Goal: Transaction & Acquisition: Obtain resource

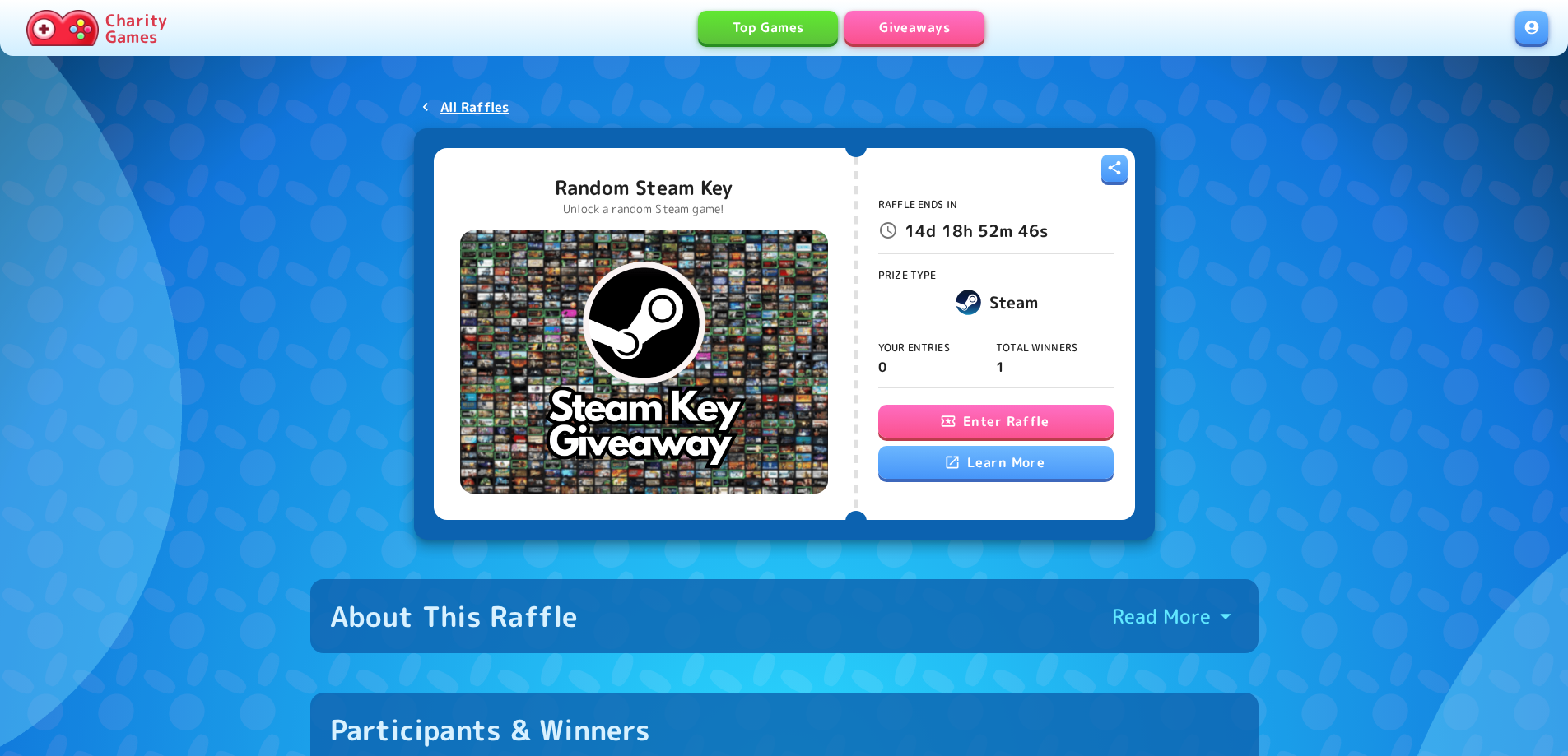
click at [1026, 416] on button "Enter Raffle" at bounding box center [997, 421] width 236 height 33
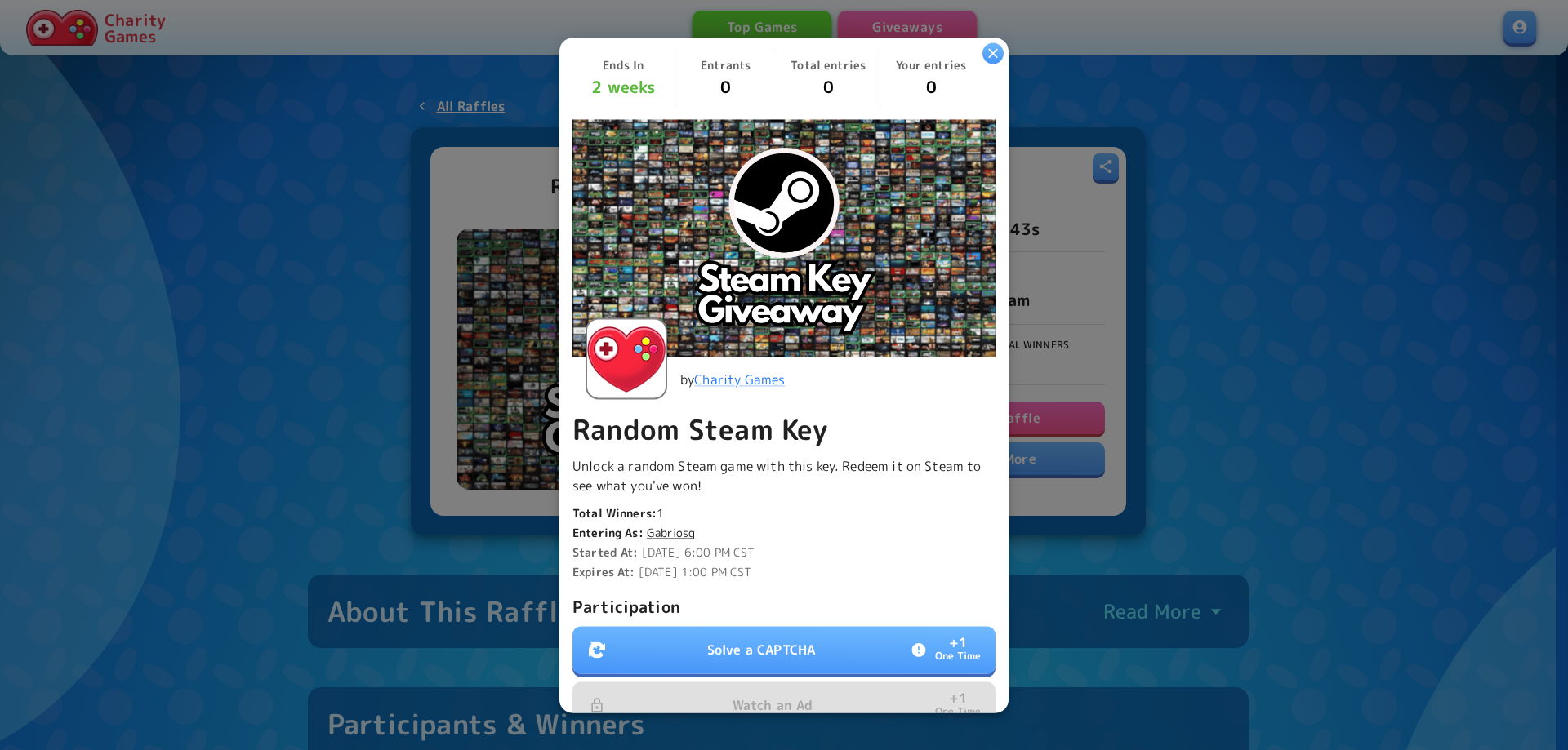
click at [777, 626] on button "Solve a CAPTCHA + 1 One Time" at bounding box center [784, 649] width 423 height 47
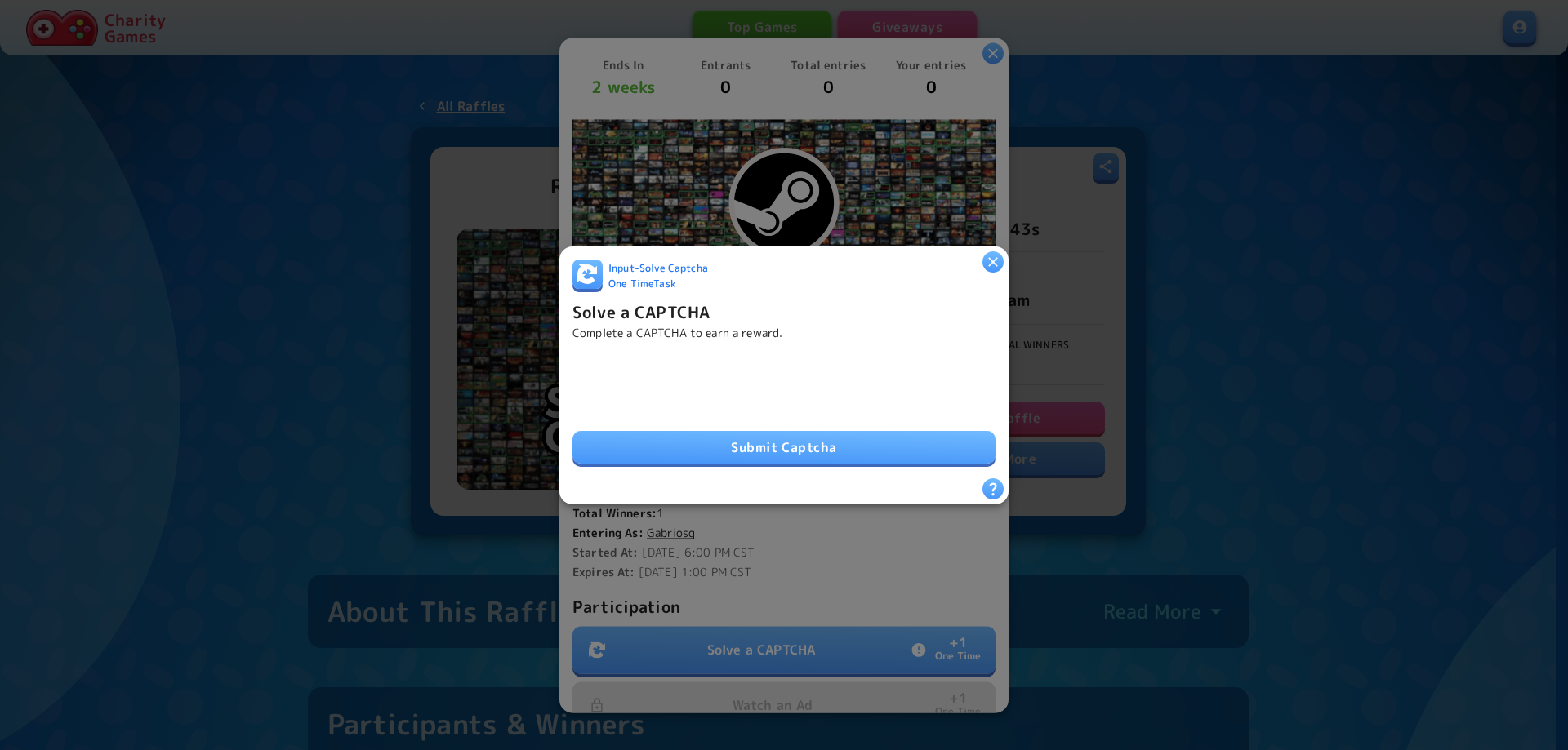
click at [772, 435] on button "Submit Captcha" at bounding box center [784, 447] width 423 height 33
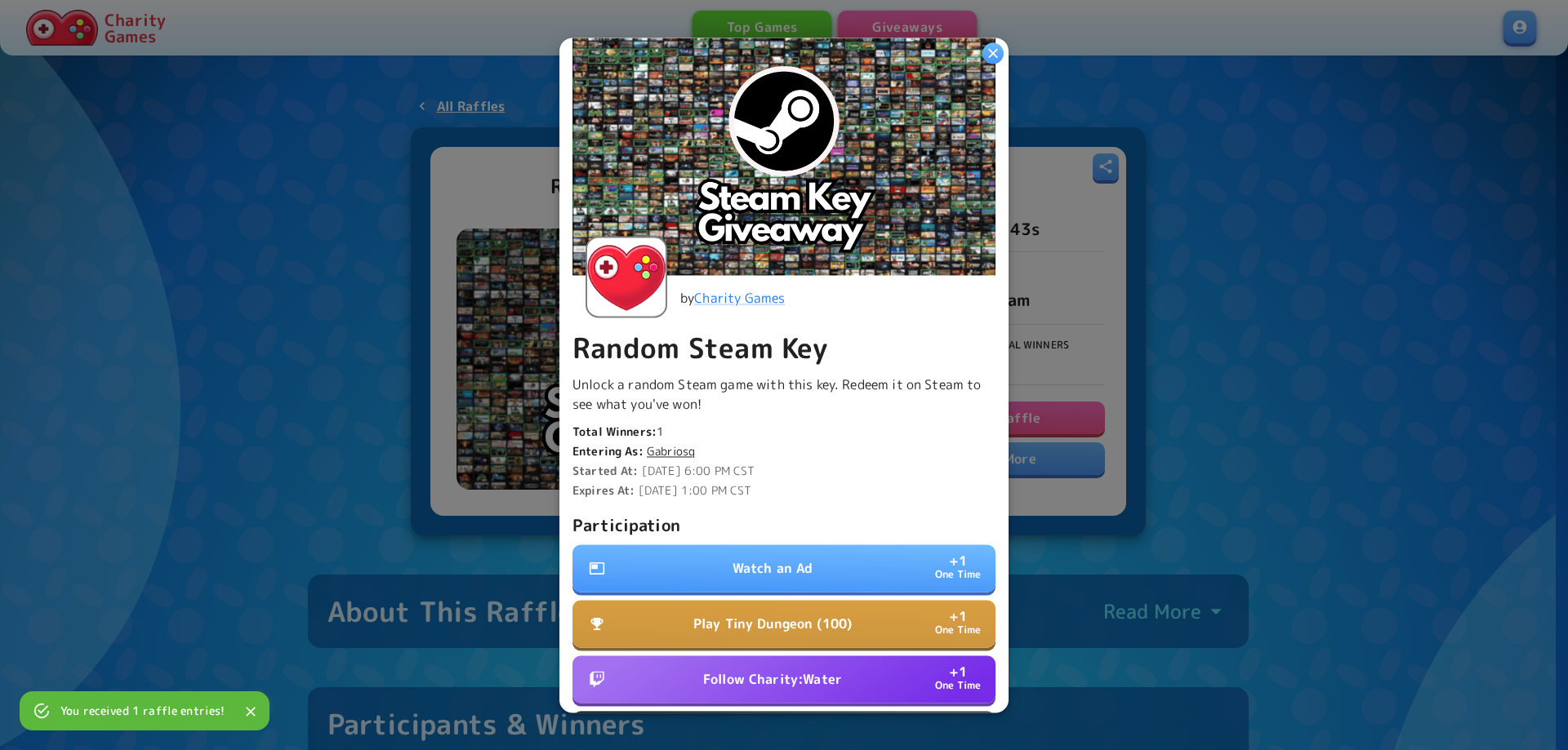
scroll to position [245, 0]
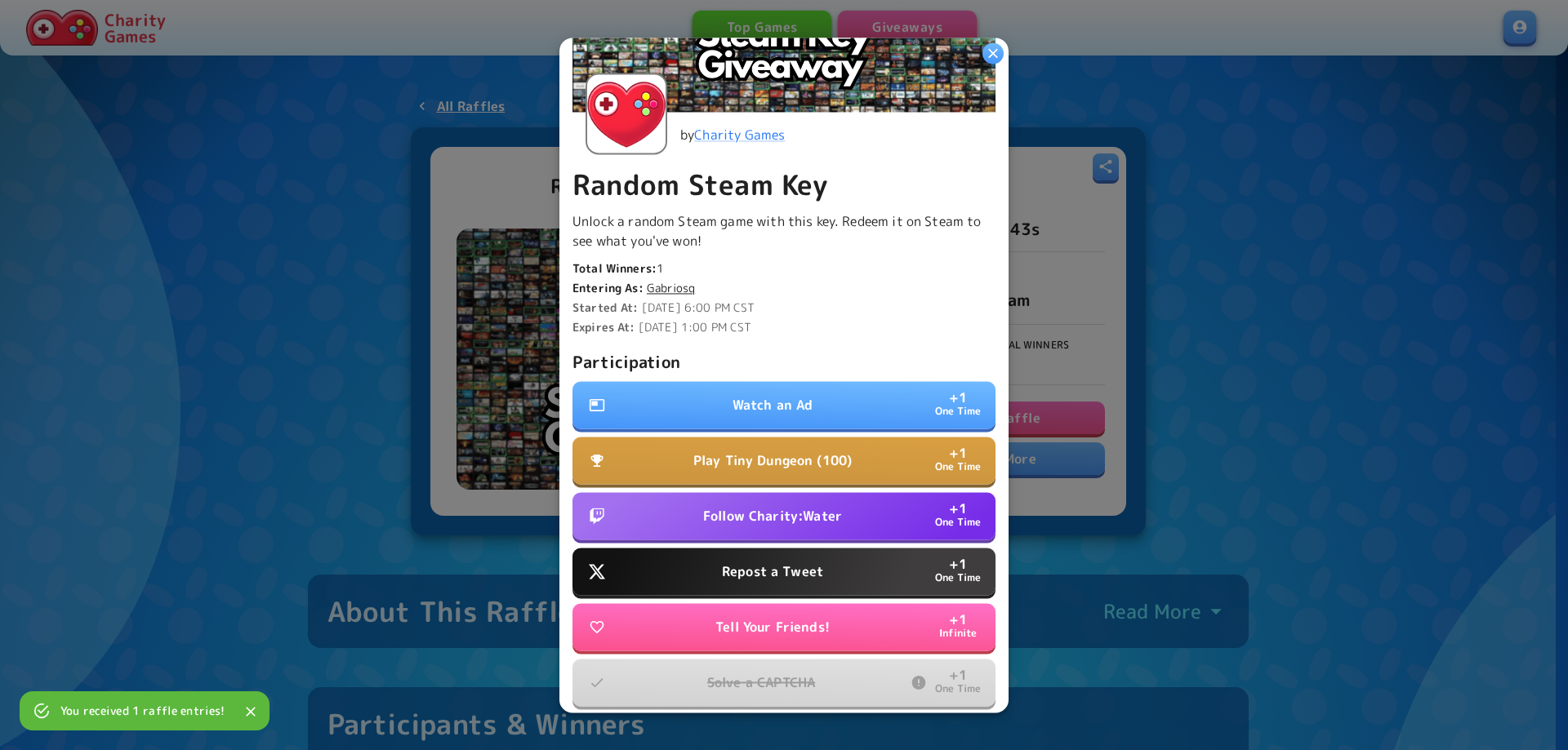
click at [771, 395] on p "Watch an Ad" at bounding box center [772, 405] width 81 height 19
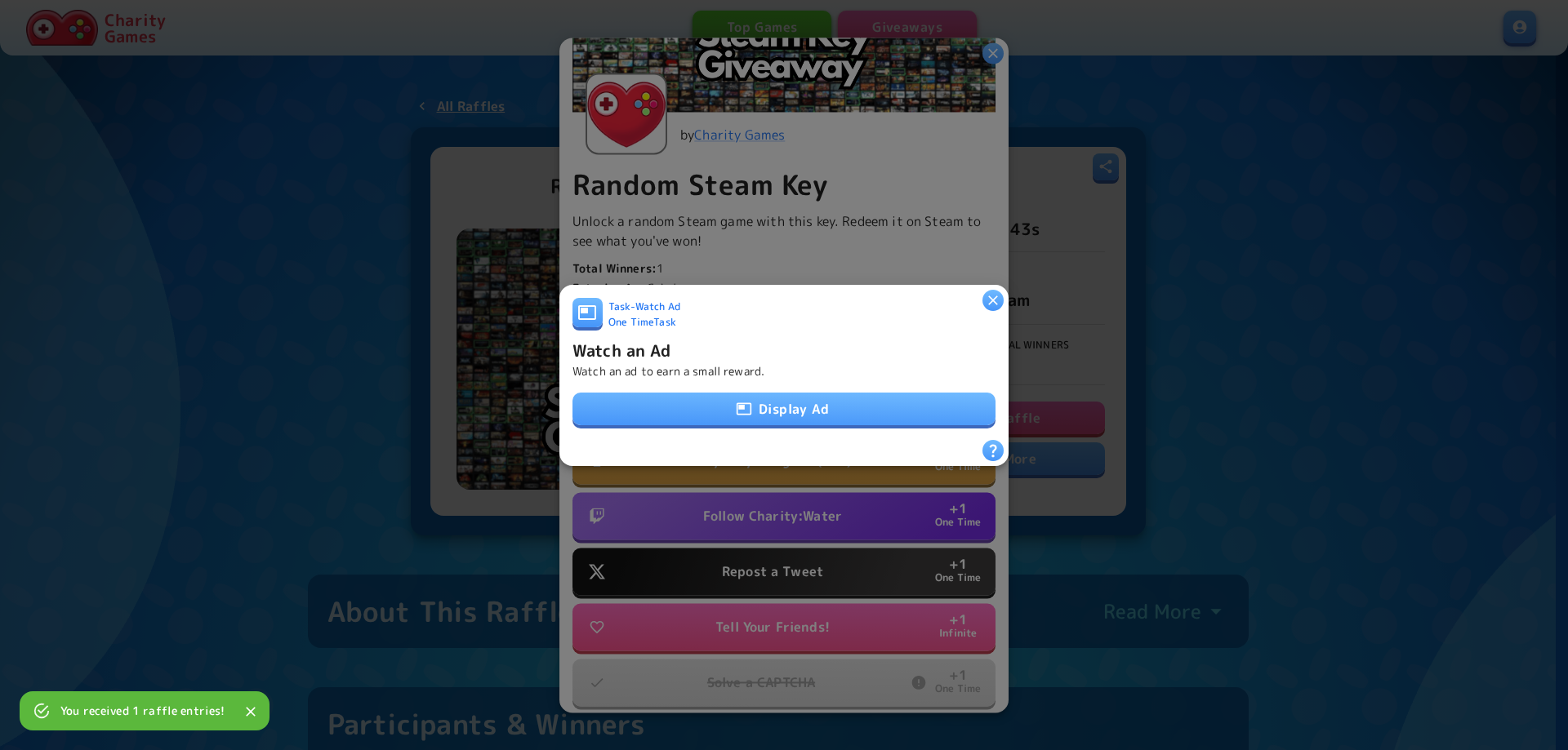
click at [775, 396] on button "Display Ad" at bounding box center [784, 408] width 423 height 33
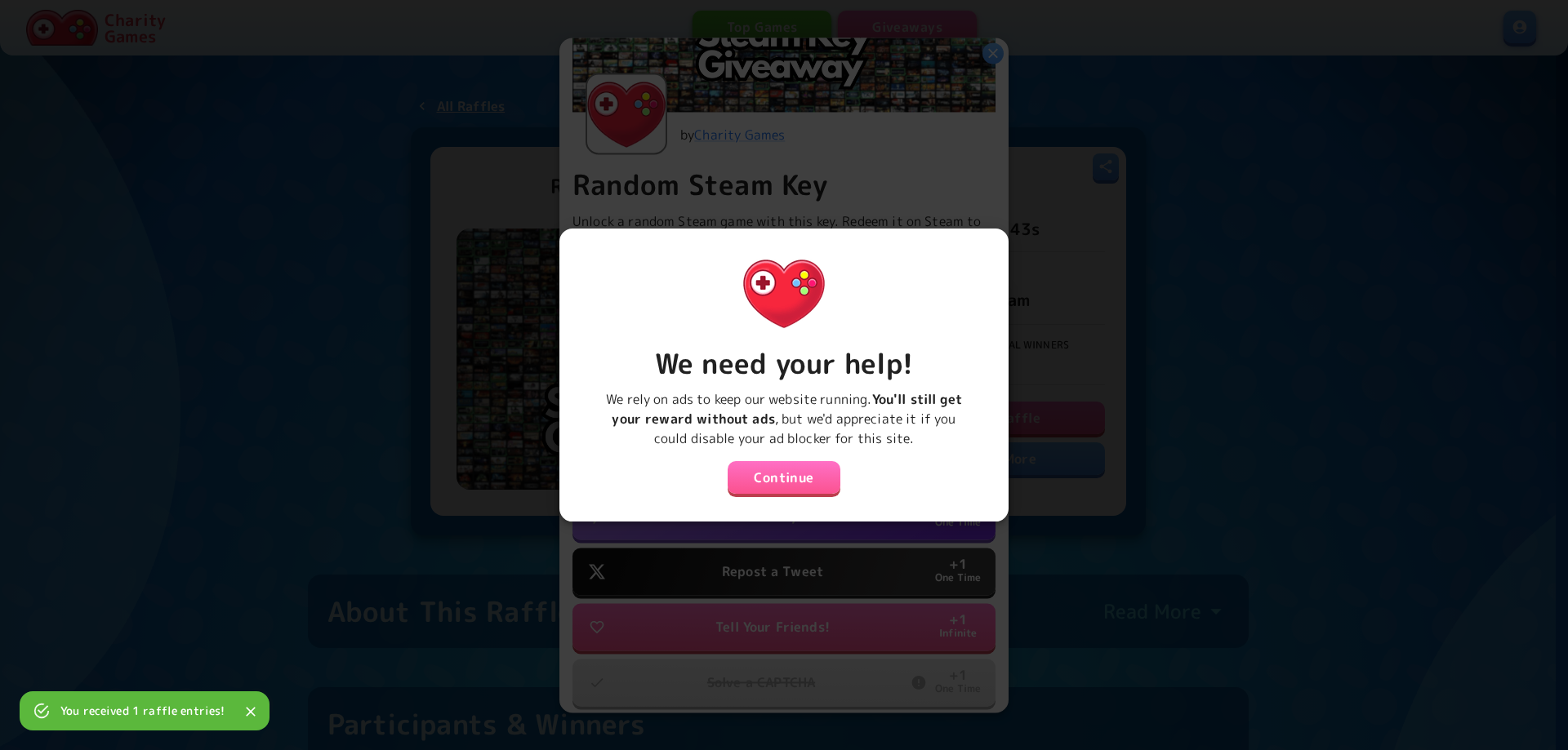
click at [770, 465] on button "Continue" at bounding box center [783, 477] width 113 height 33
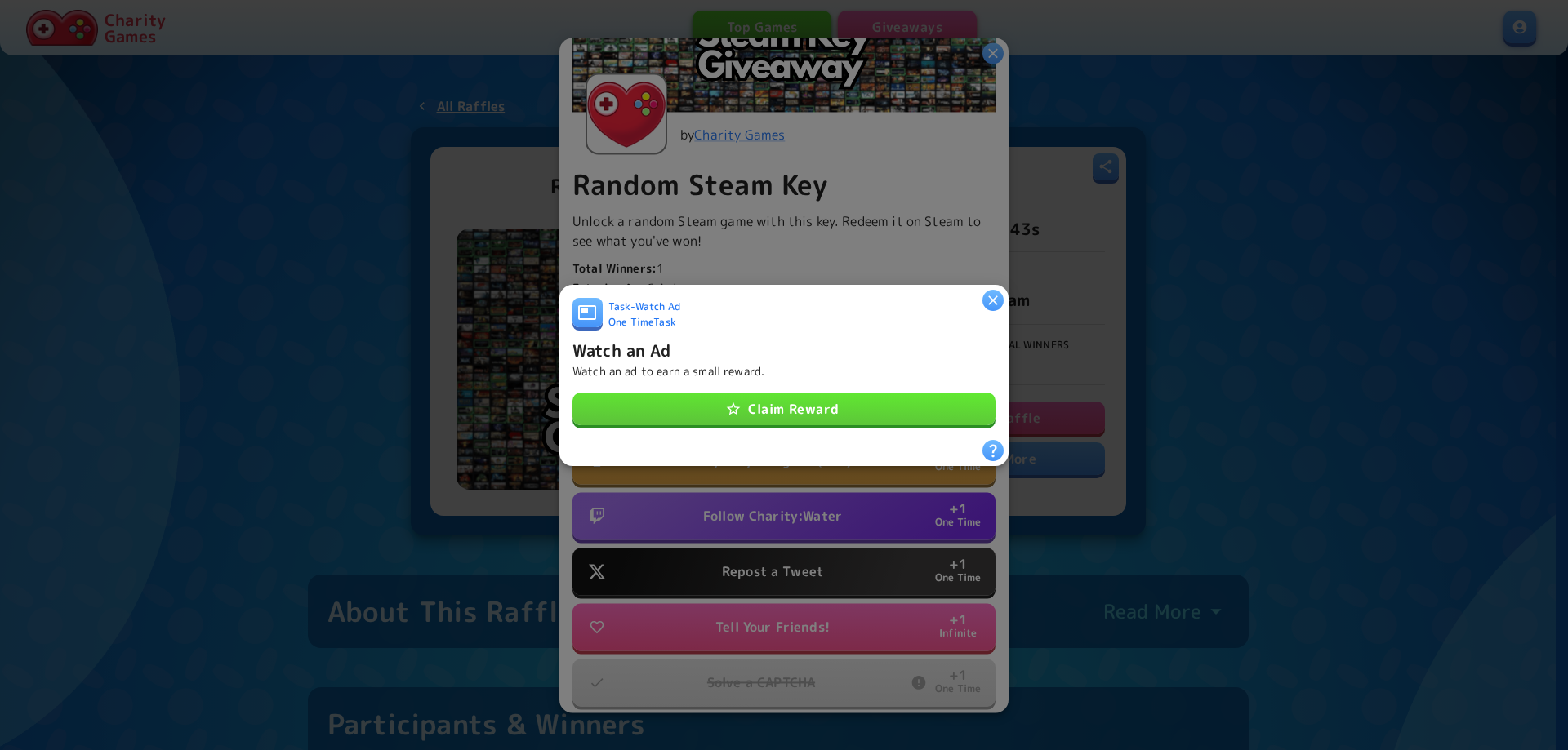
click at [773, 401] on button "Claim Reward" at bounding box center [784, 408] width 423 height 33
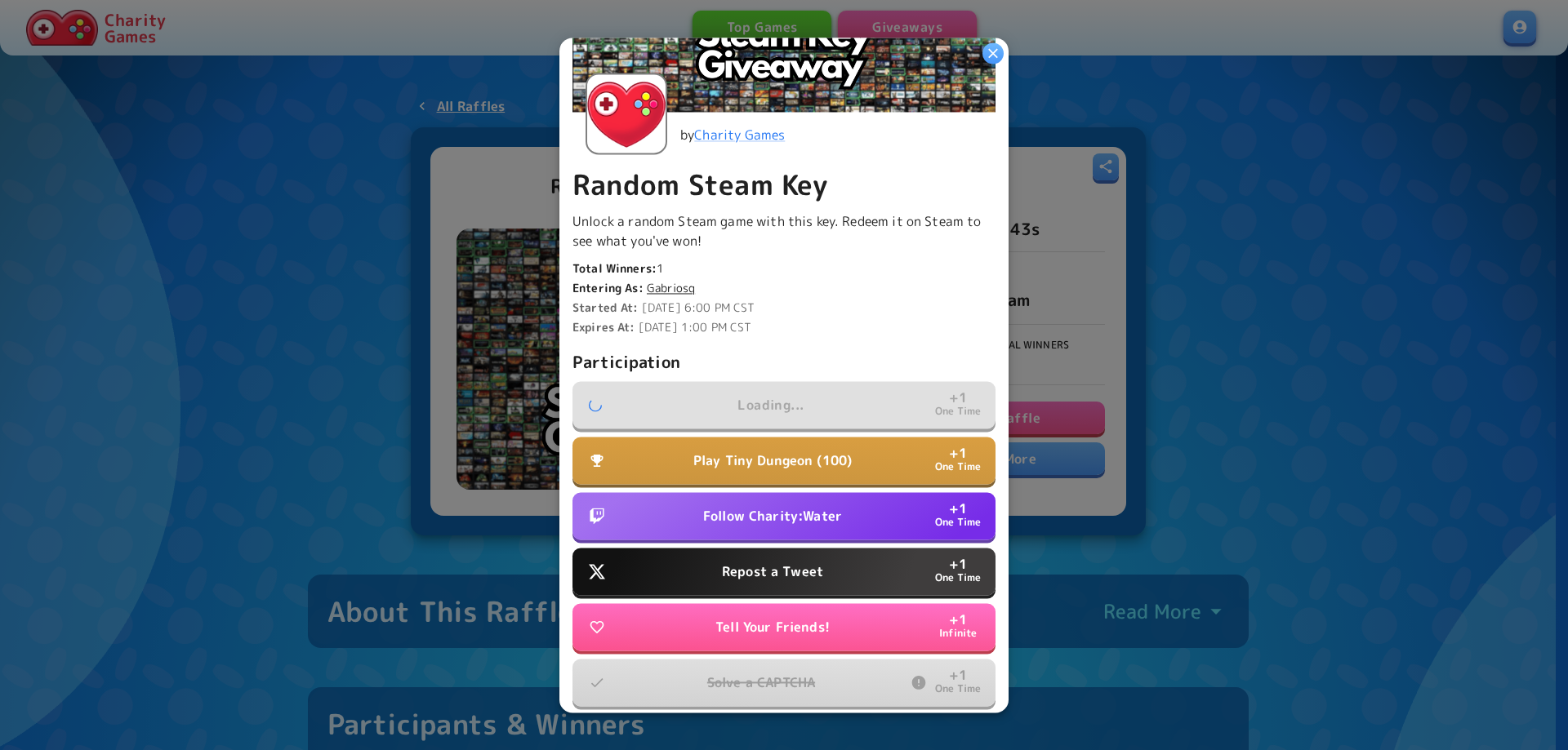
click at [756, 561] on p "Repost a Tweet" at bounding box center [772, 571] width 101 height 19
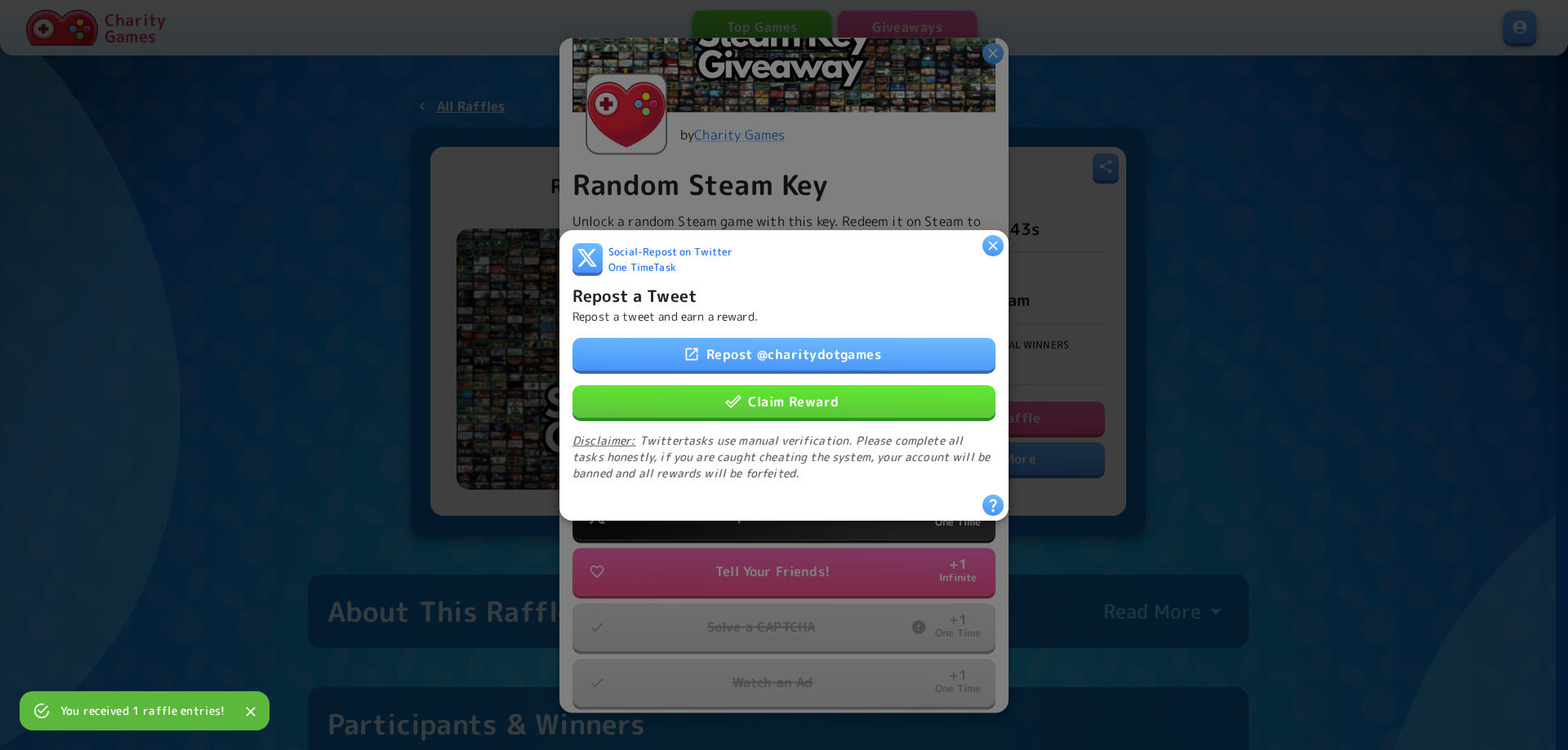
click at [798, 399] on button "Claim Reward" at bounding box center [784, 400] width 423 height 33
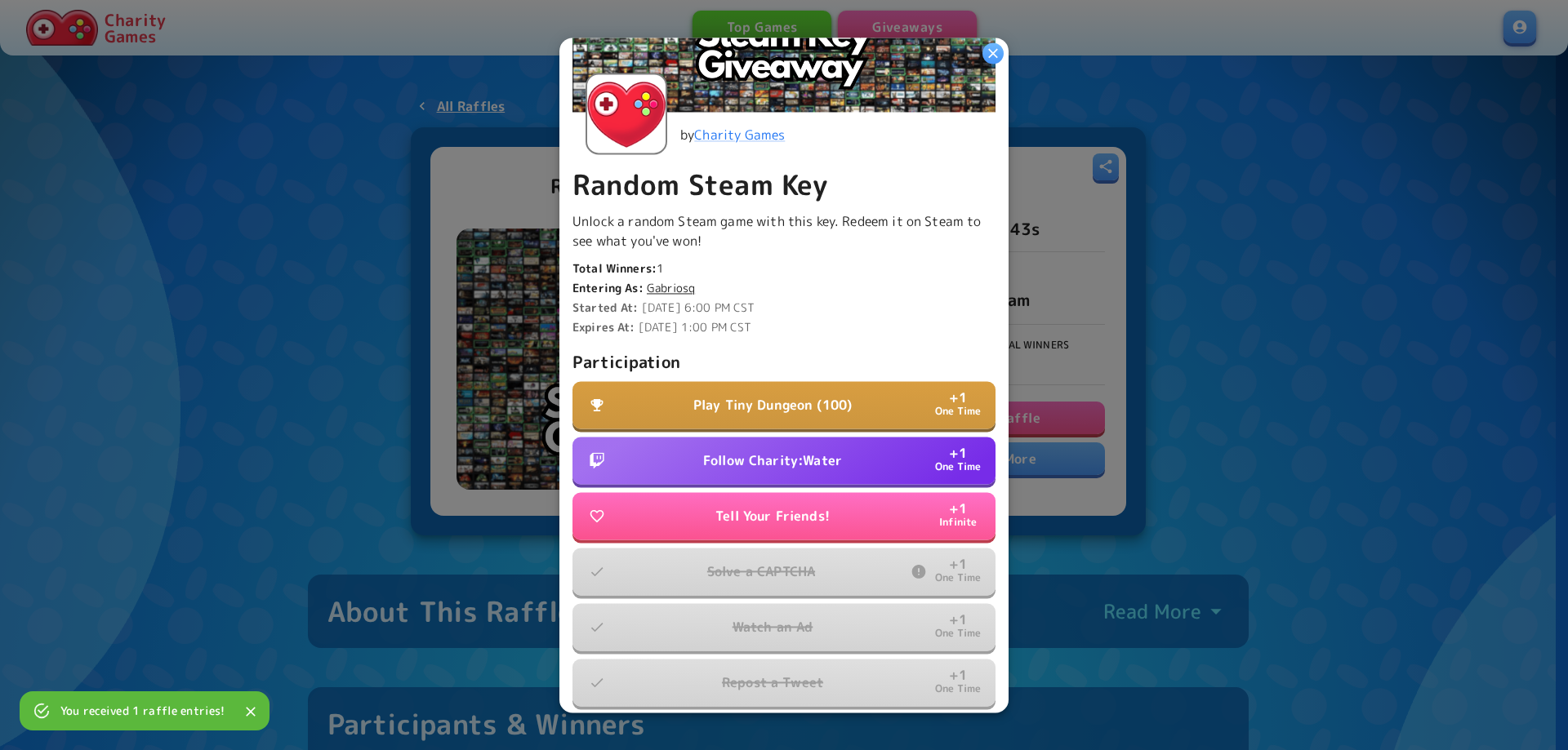
click at [795, 458] on p "Follow Charity:Water" at bounding box center [772, 460] width 139 height 19
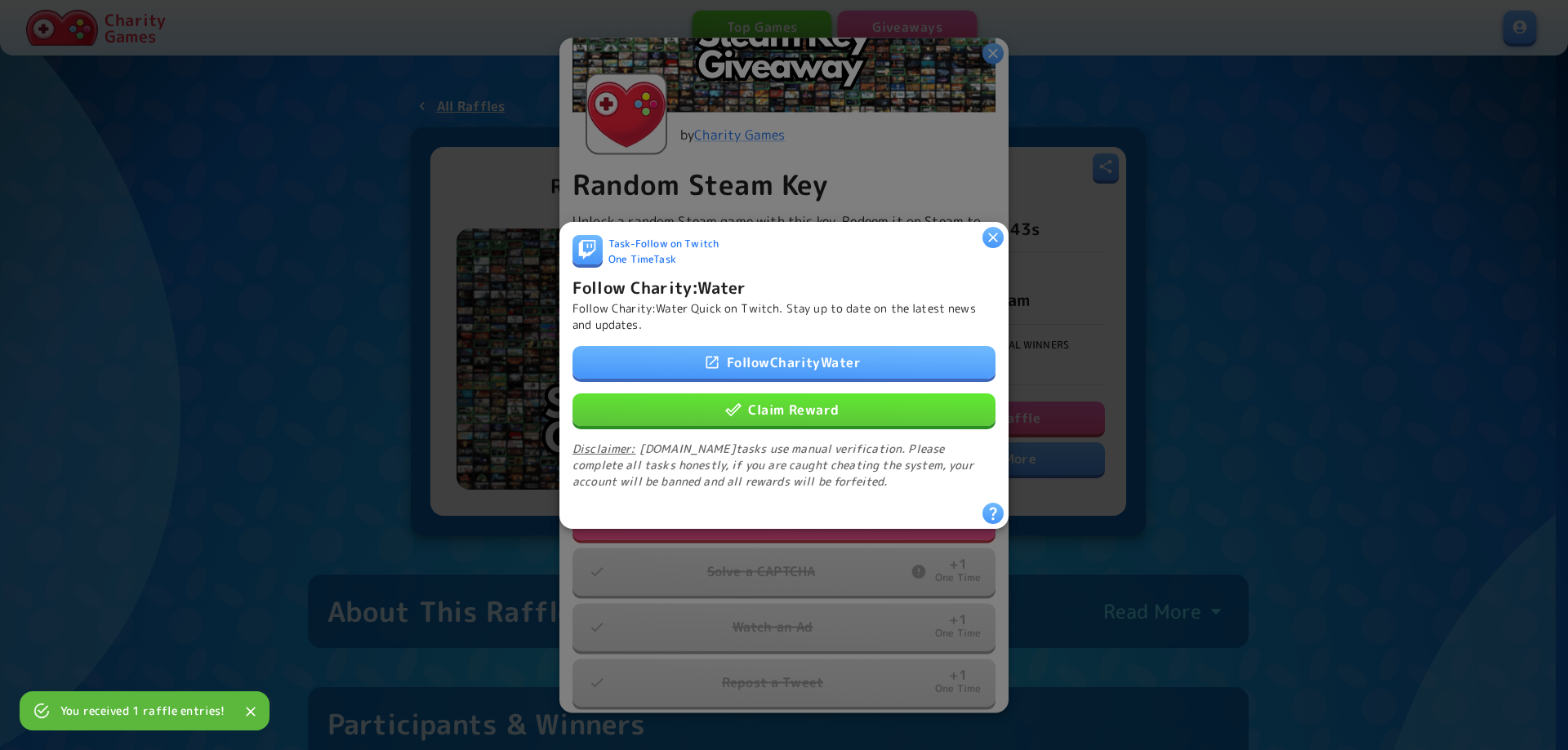
click at [766, 405] on button "Claim Reward" at bounding box center [784, 408] width 423 height 33
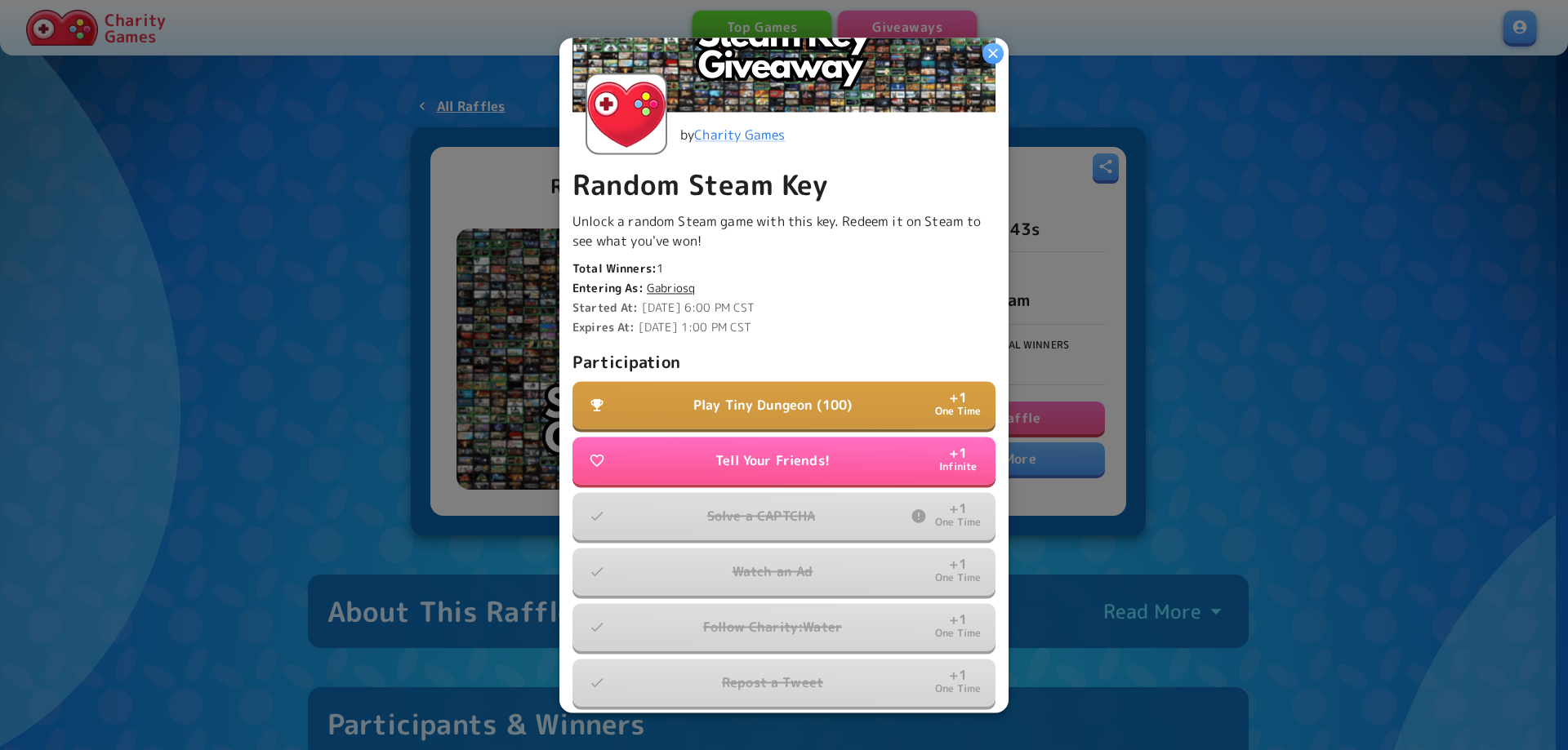
click at [837, 395] on p "Play Tiny Dungeon (100)" at bounding box center [772, 405] width 159 height 19
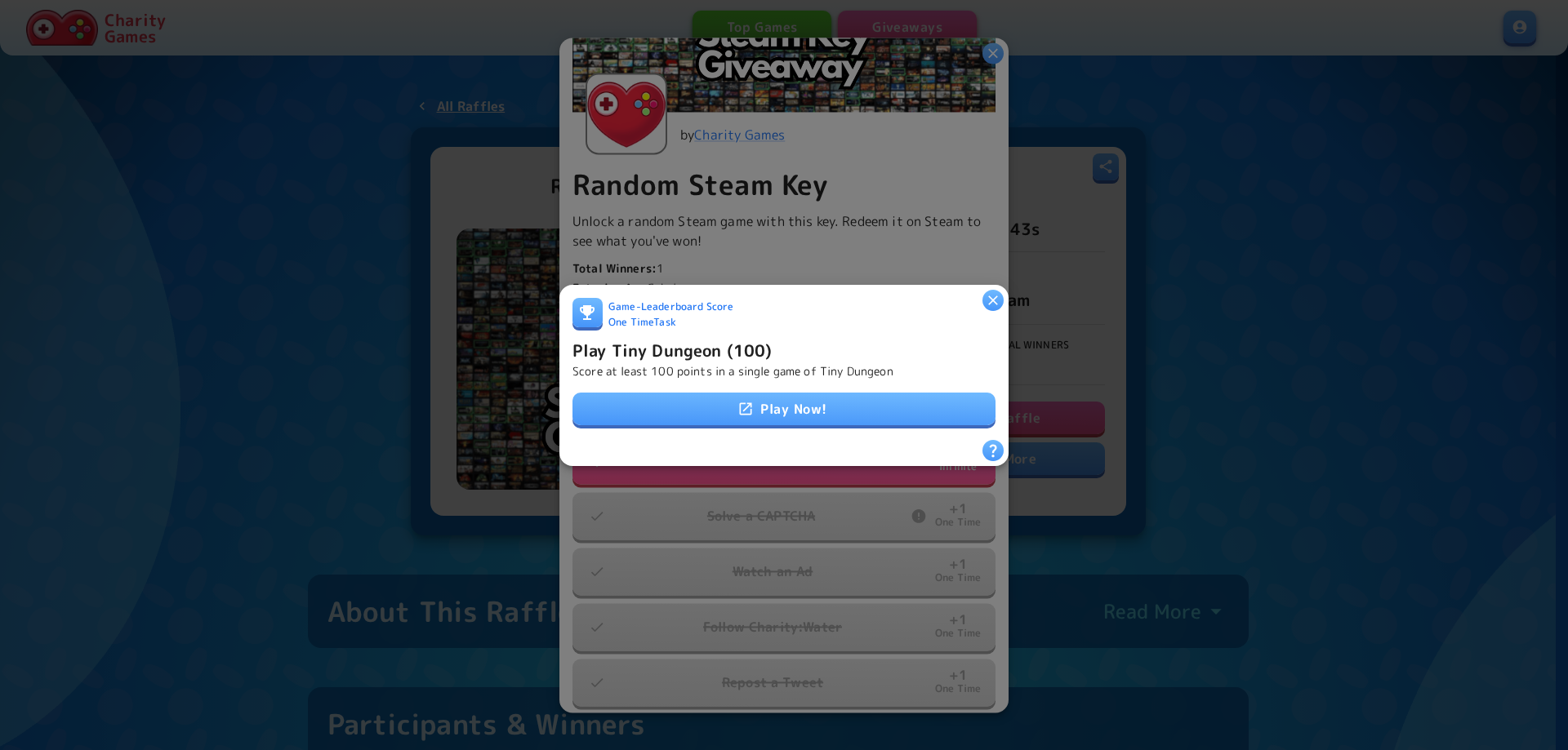
click at [813, 392] on link "Play Now!" at bounding box center [784, 408] width 423 height 33
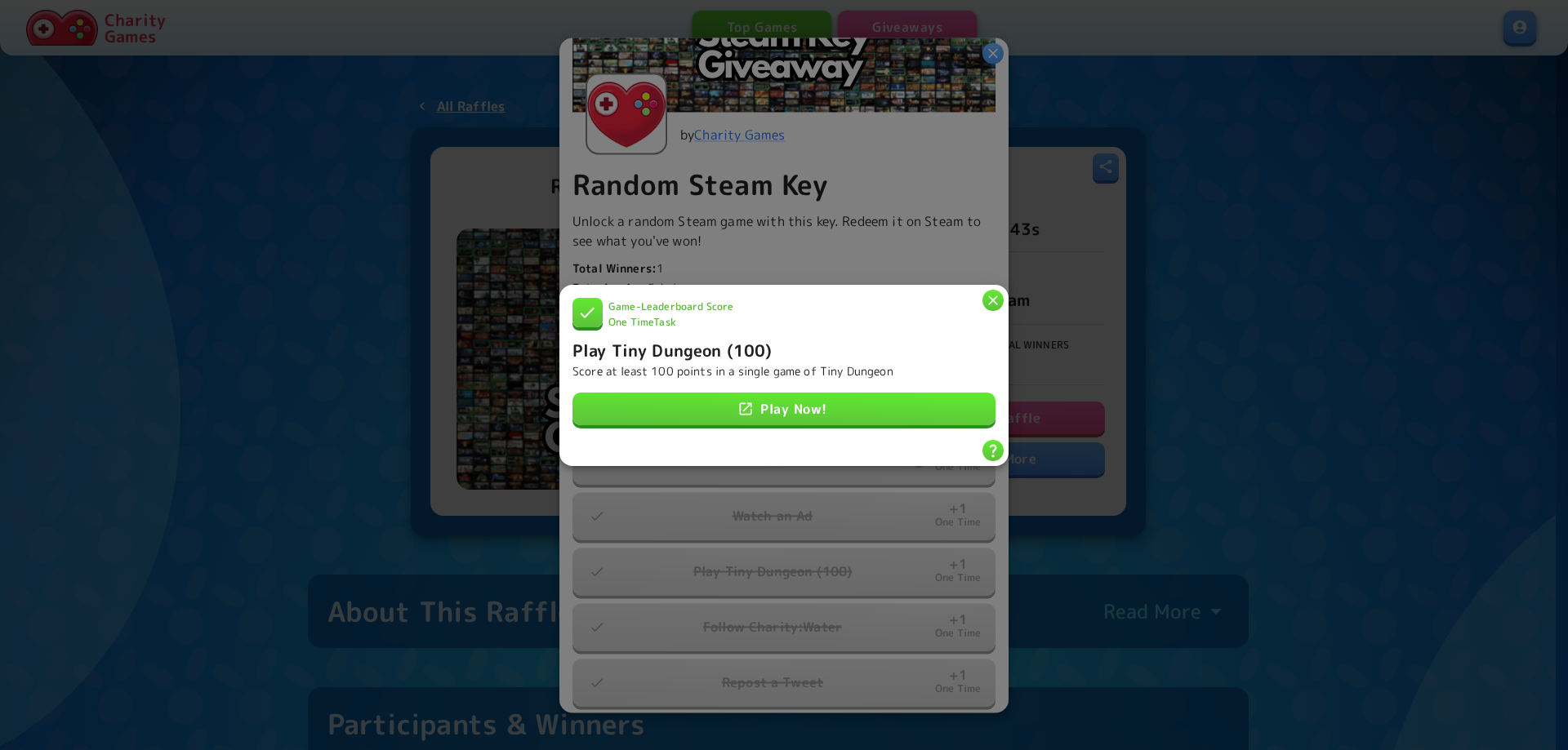
click at [1301, 413] on div at bounding box center [784, 375] width 1568 height 750
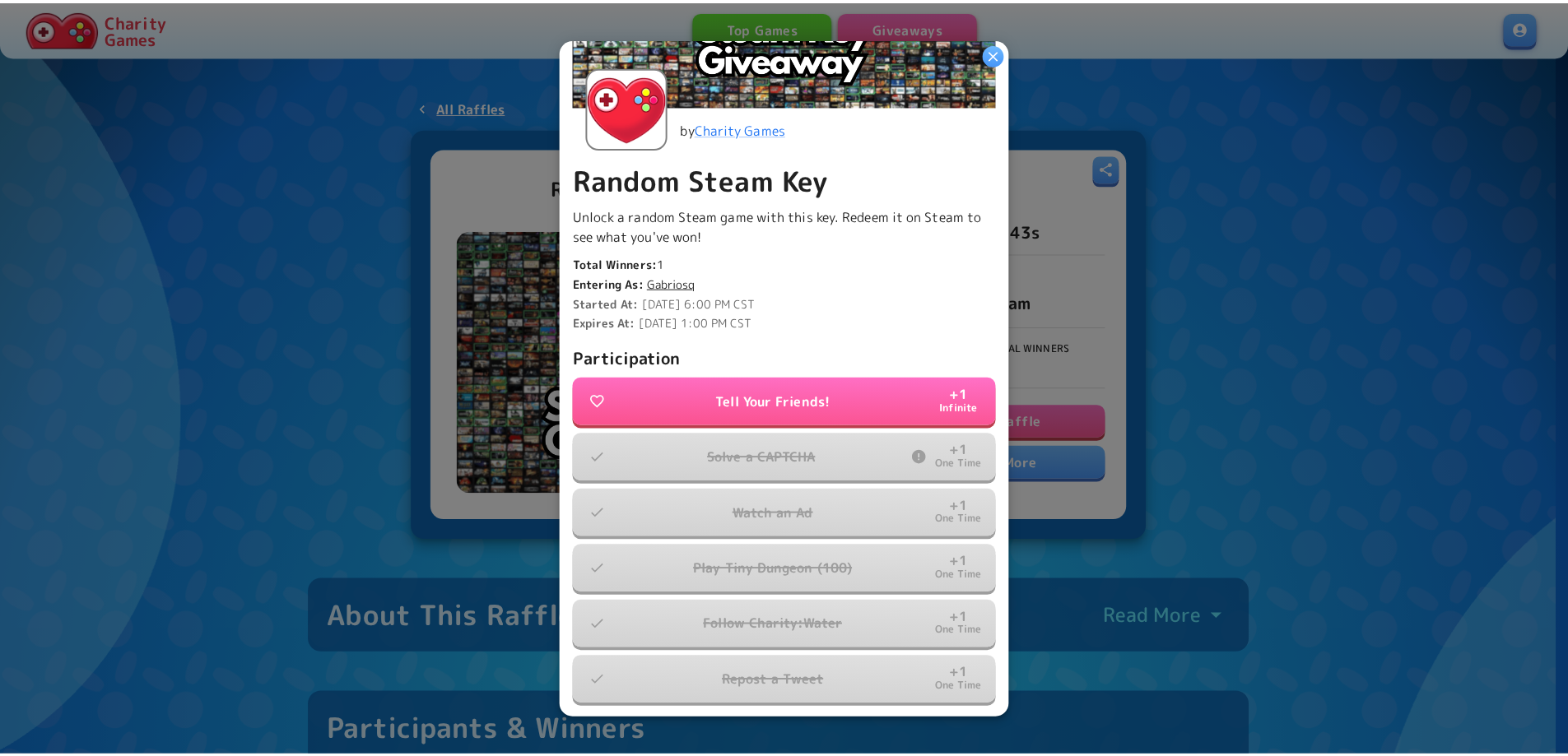
scroll to position [145, 0]
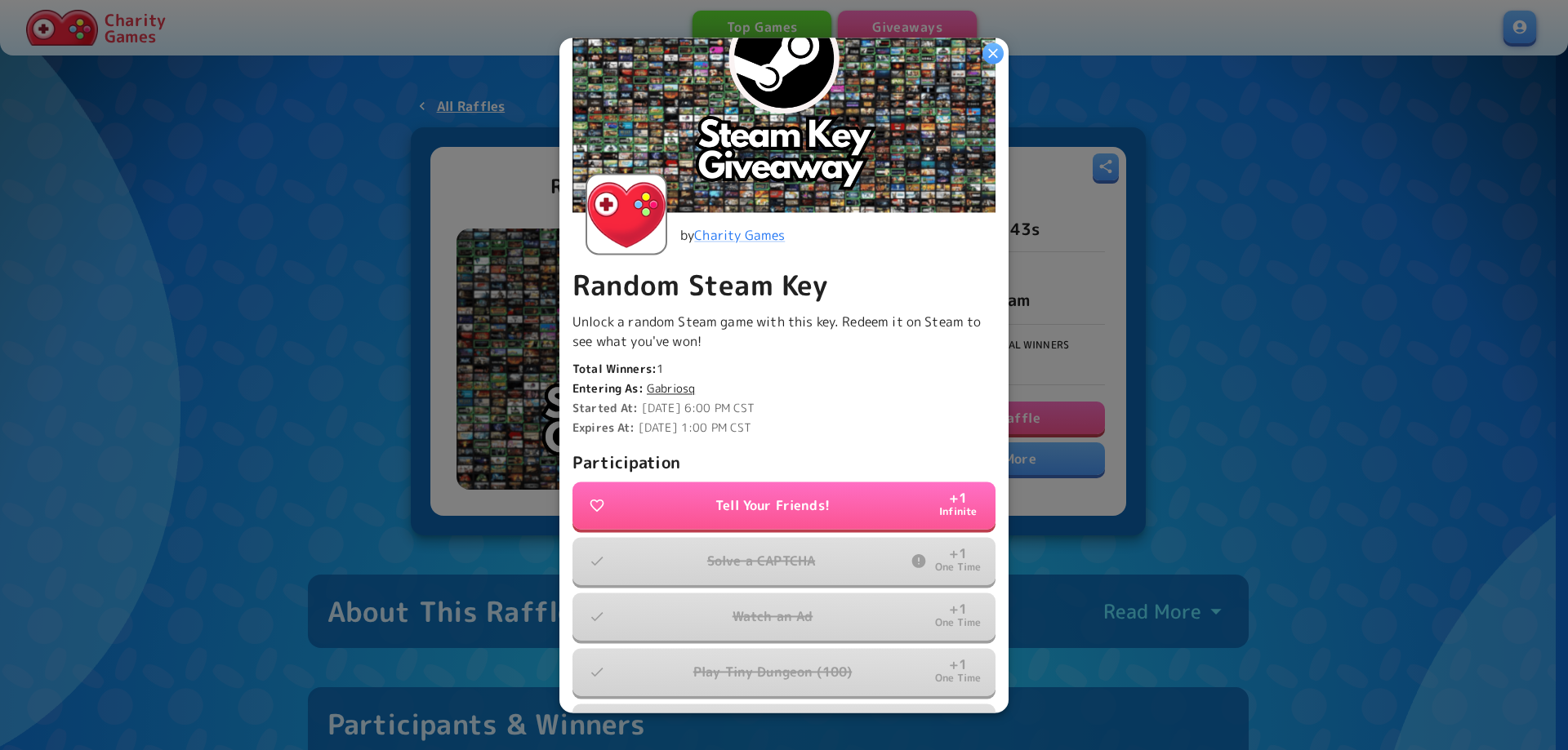
click at [1358, 390] on div at bounding box center [784, 375] width 1568 height 750
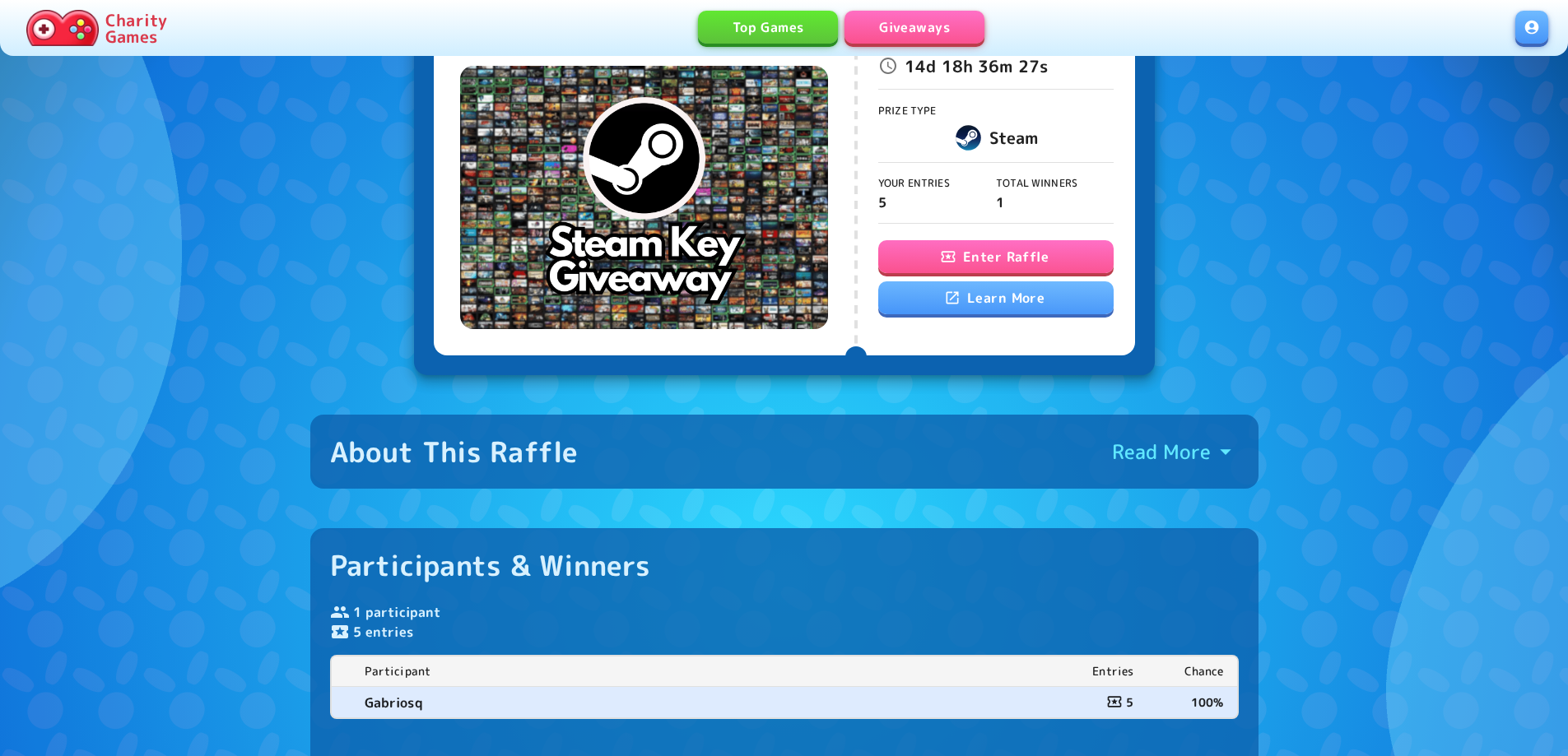
scroll to position [0, 0]
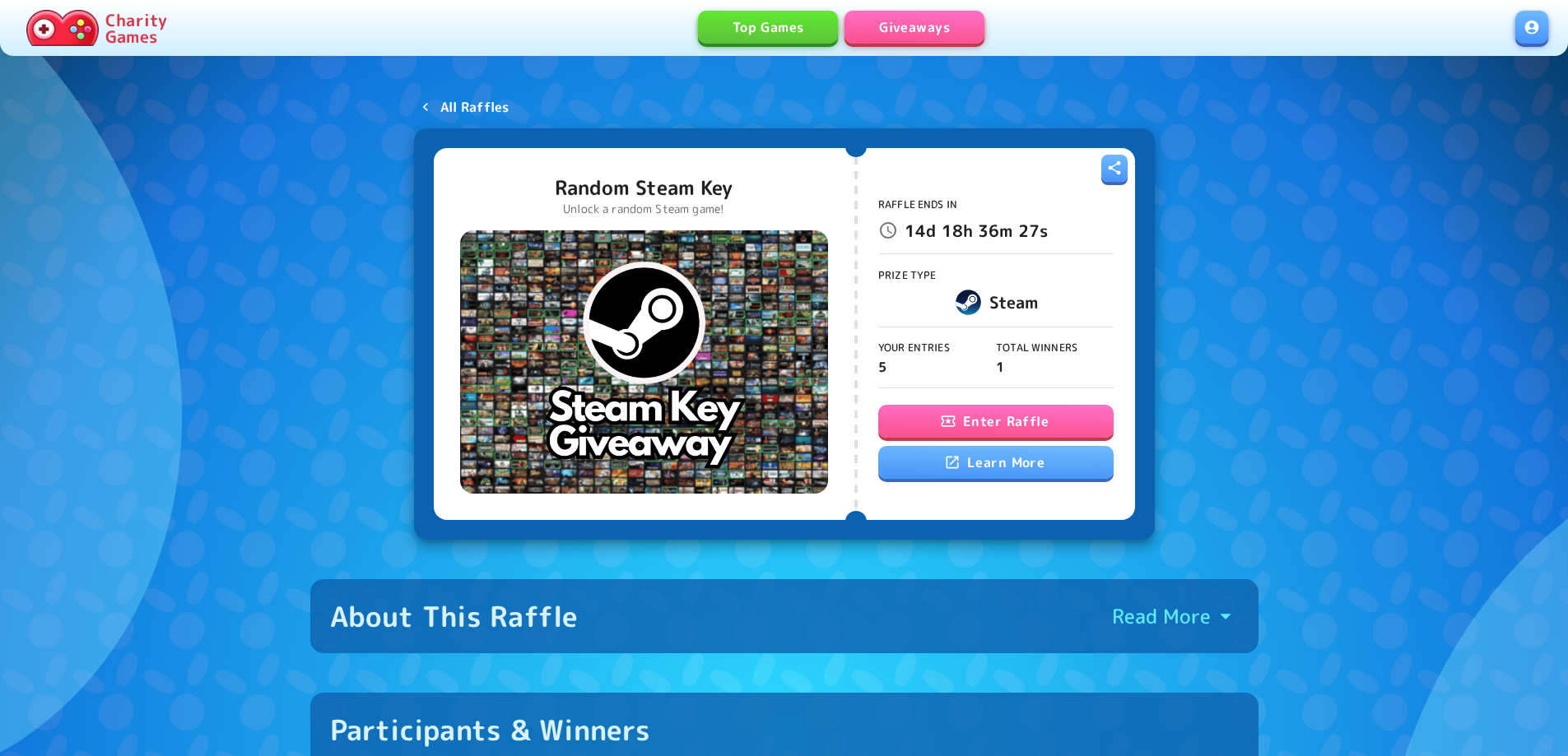
click at [486, 104] on p "All Raffles" at bounding box center [474, 107] width 69 height 20
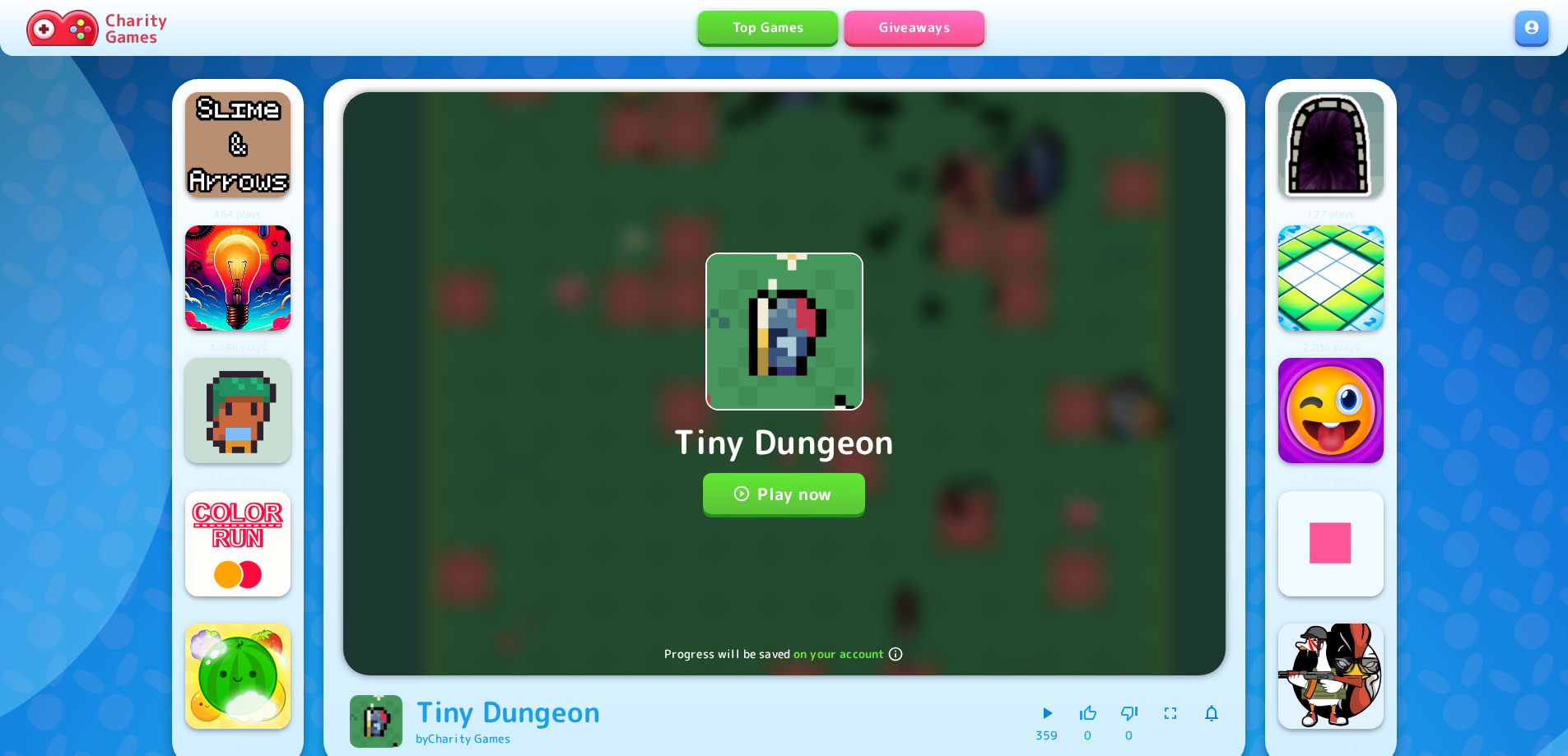
click at [747, 490] on icon "button" at bounding box center [741, 493] width 15 height 15
